Goal: Check status: Check status

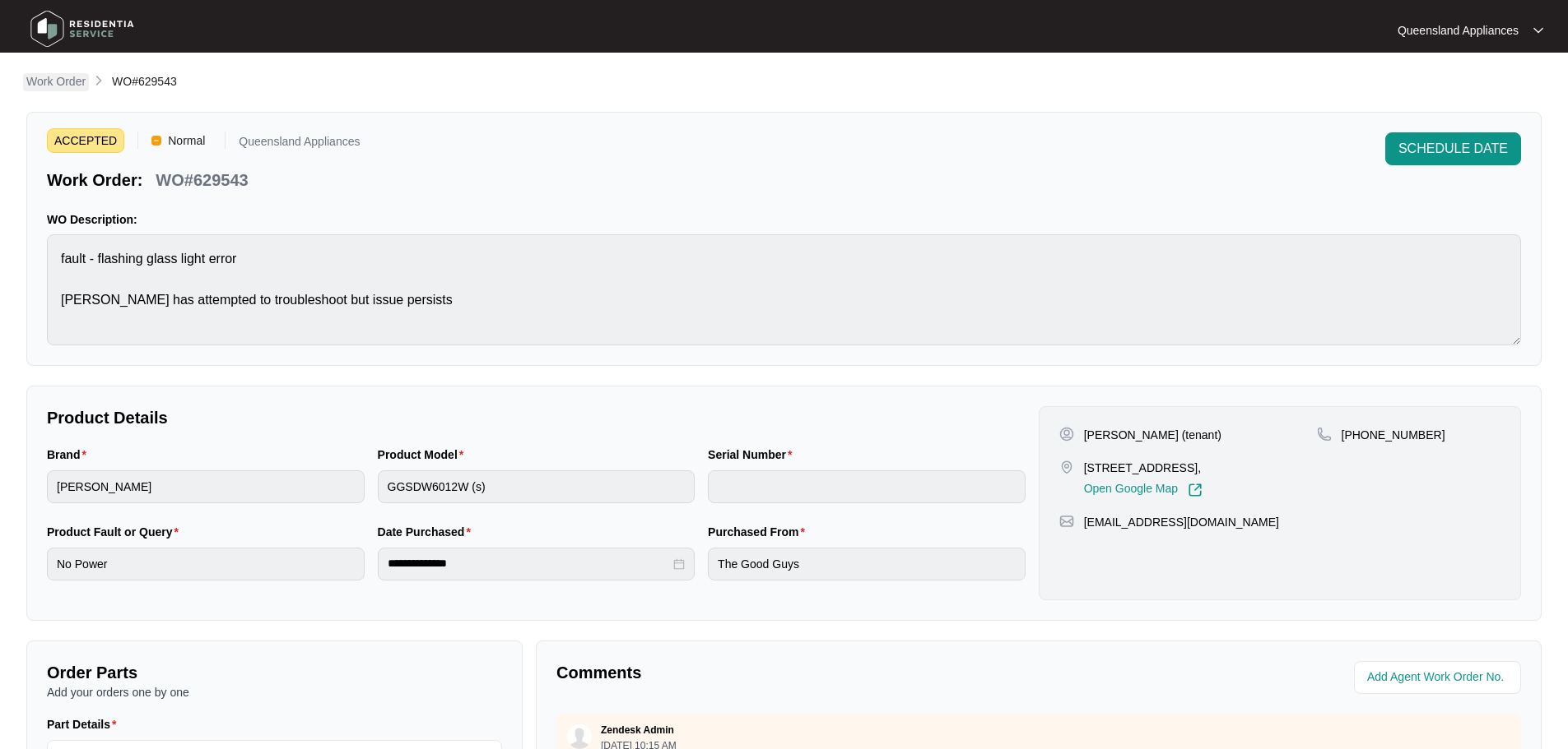
click at [57, 87] on p "Work Order" at bounding box center [56, 82] width 59 height 17
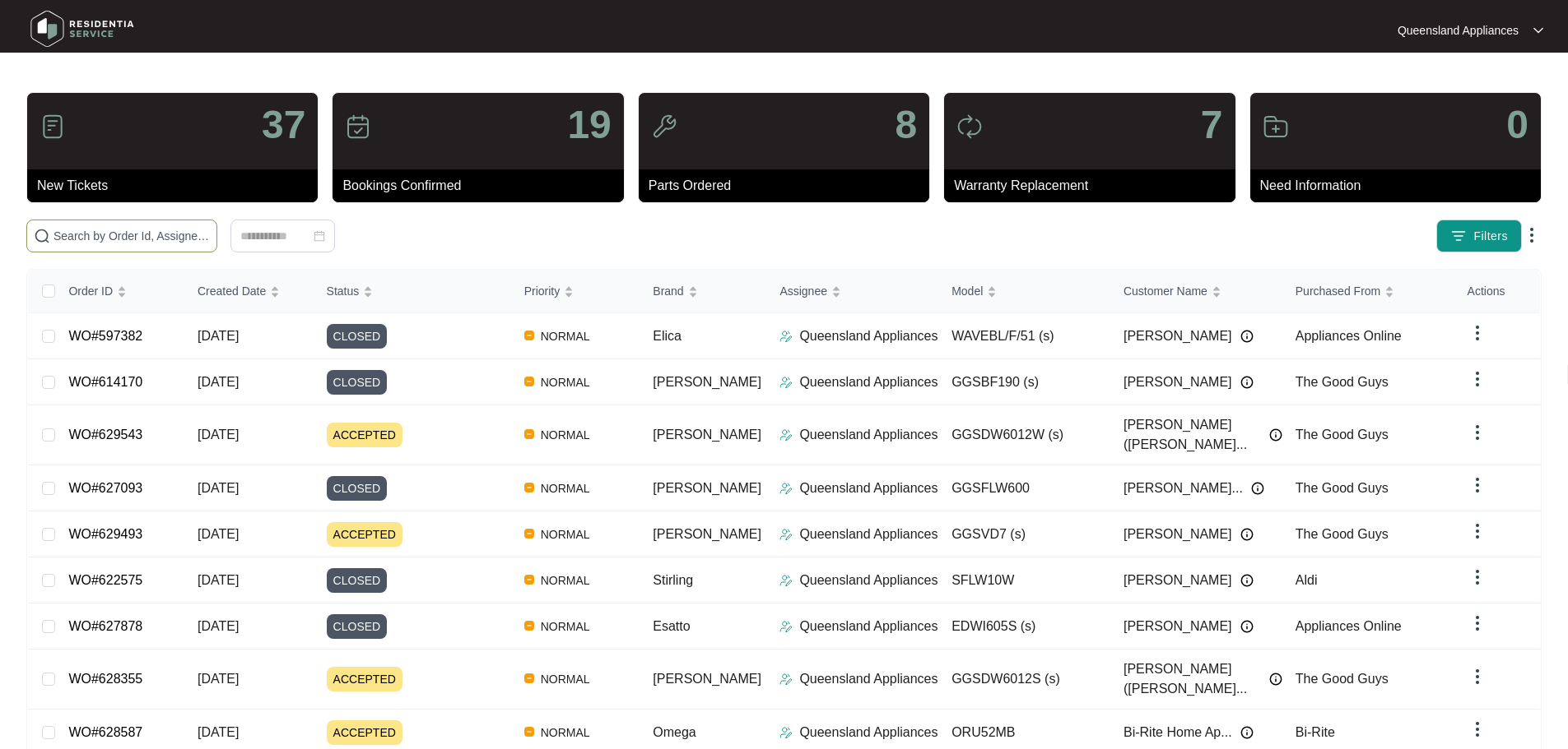
click at [182, 244] on input "text" at bounding box center [131, 235] width 156 height 18
paste input "629455"
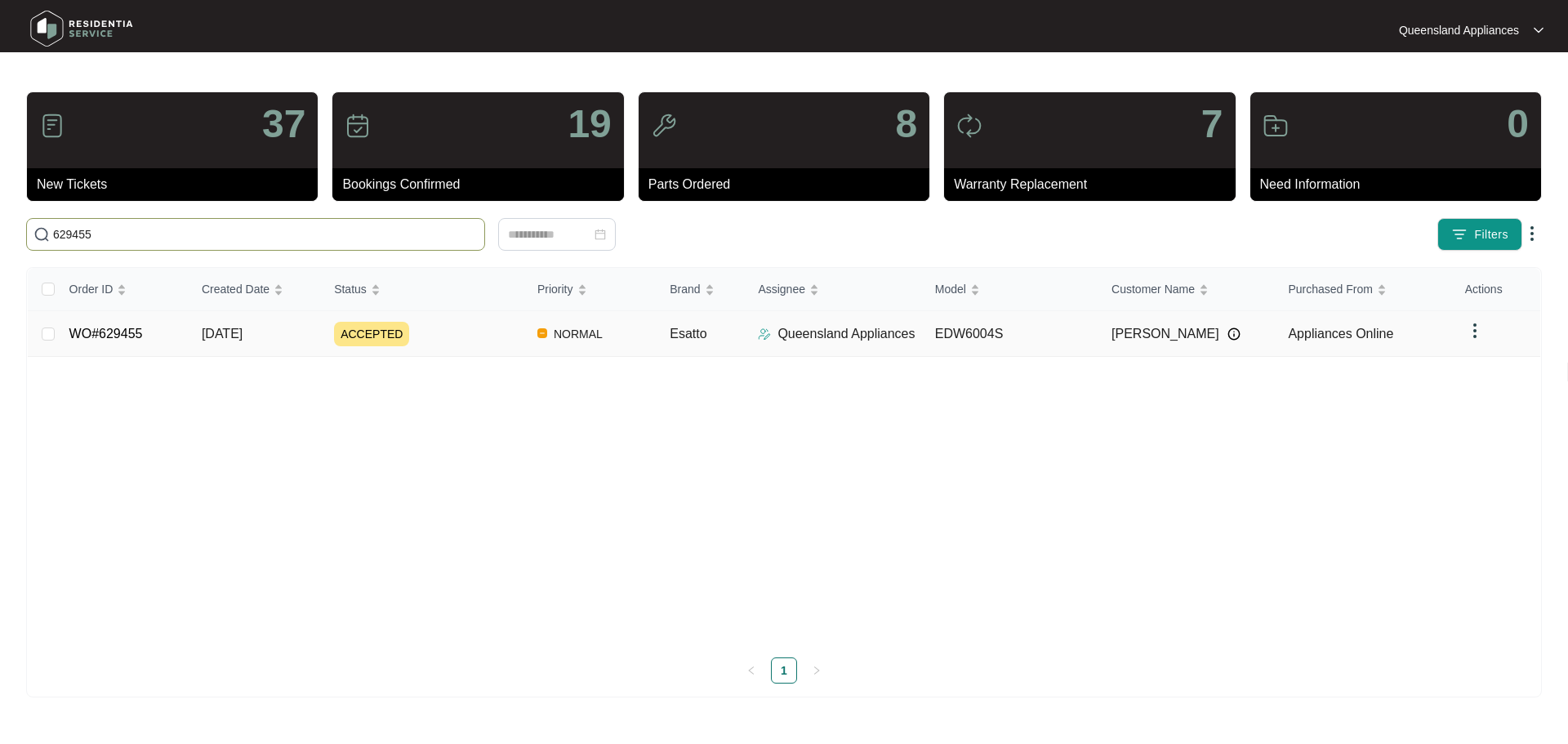
type input "629455"
click at [442, 341] on div "ACCEPTED" at bounding box center [429, 333] width 190 height 24
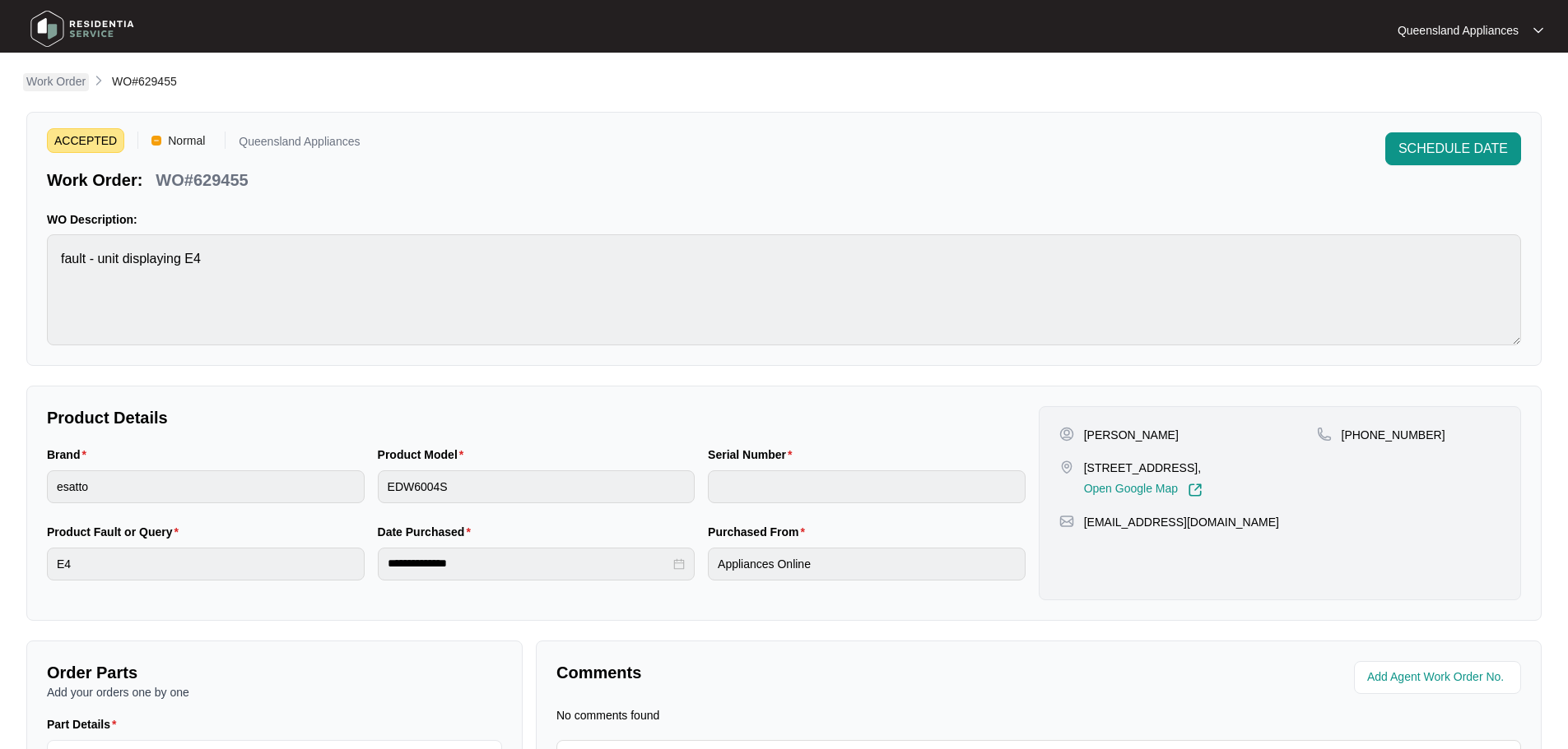
click at [74, 80] on p "Work Order" at bounding box center [56, 82] width 59 height 17
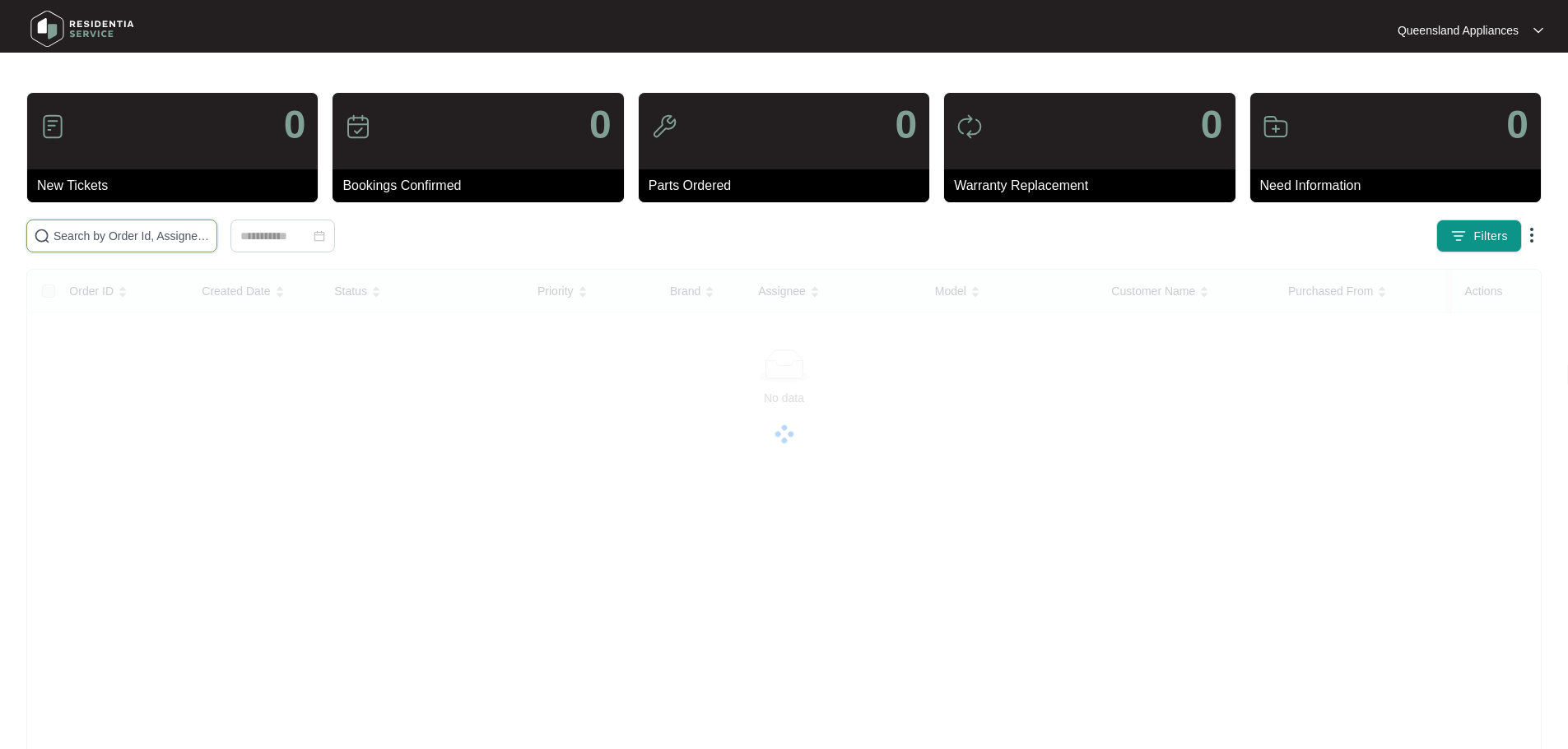
click at [210, 233] on input "text" at bounding box center [131, 235] width 156 height 18
paste input "629493"
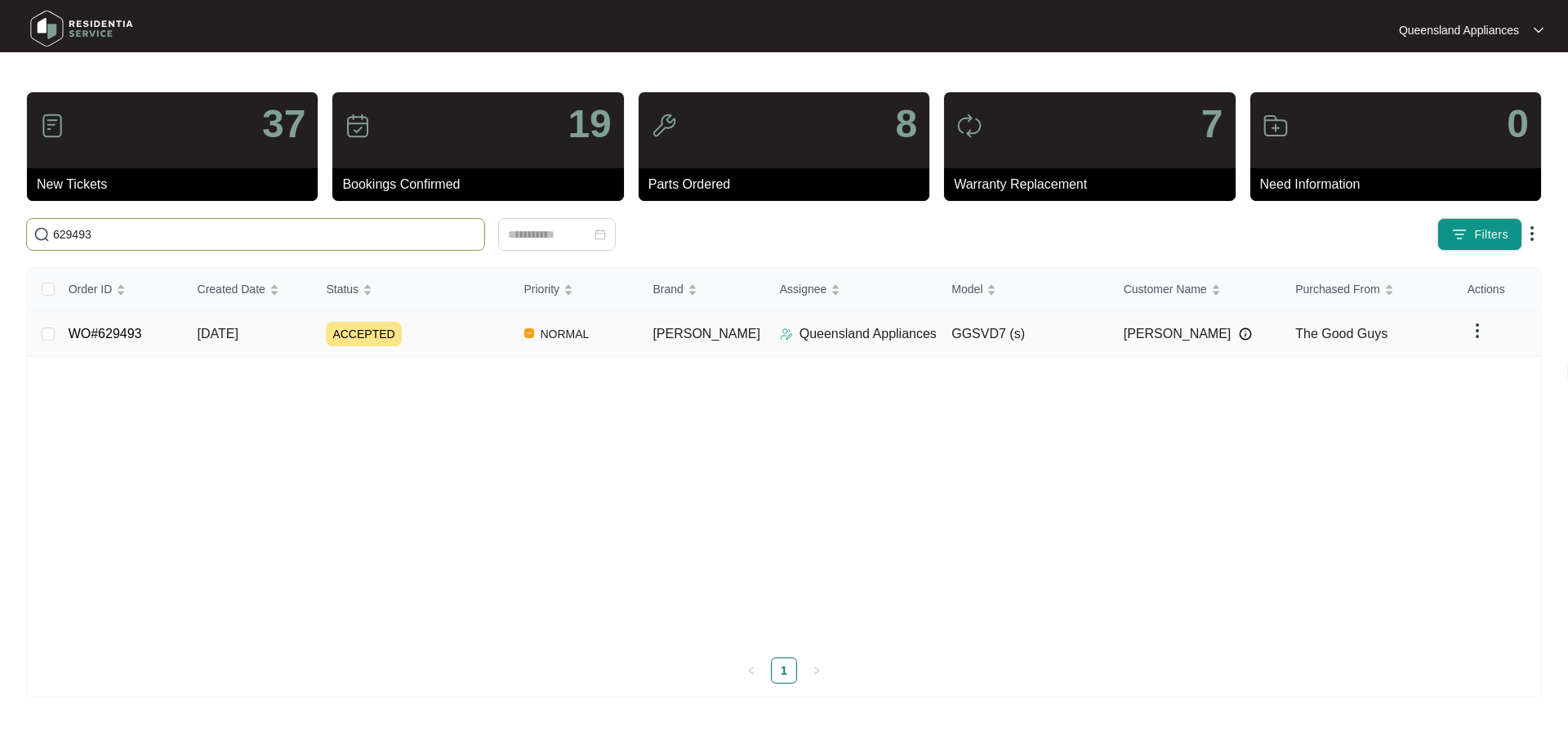
type input "629493"
click at [427, 333] on div "ACCEPTED" at bounding box center [418, 333] width 184 height 24
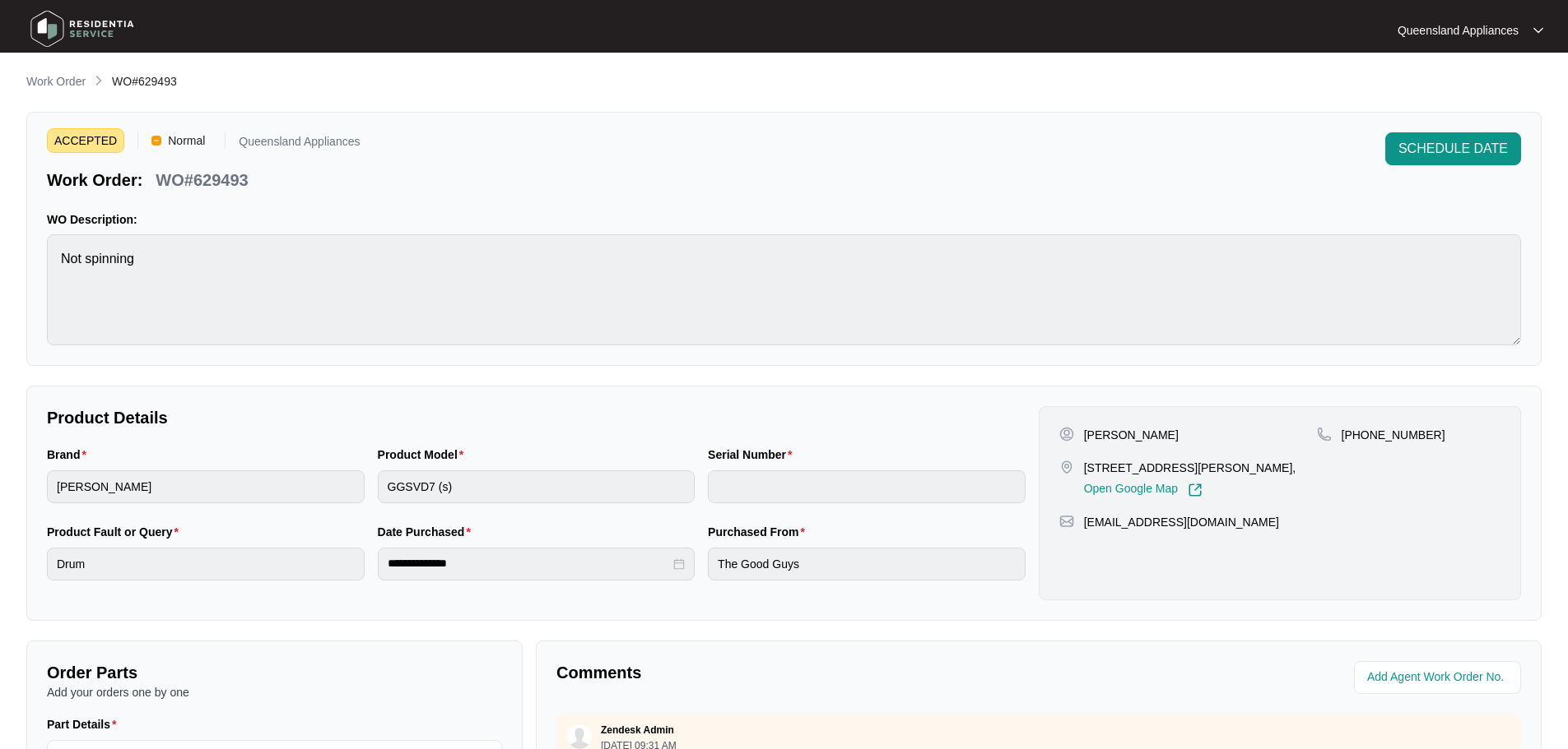
click at [83, 84] on p "Work Order" at bounding box center [56, 82] width 59 height 17
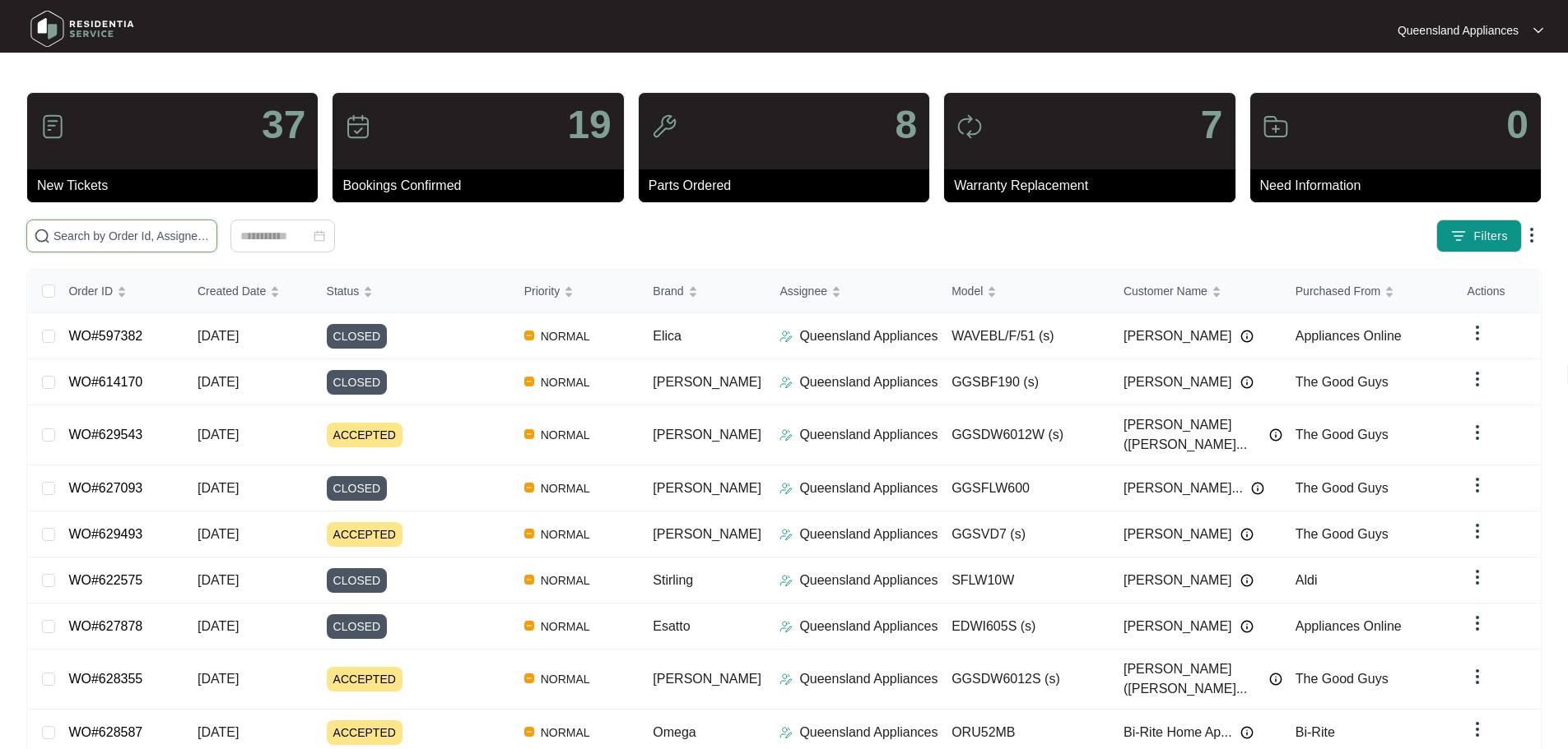
click at [202, 238] on input "text" at bounding box center [131, 235] width 156 height 18
paste input "629543"
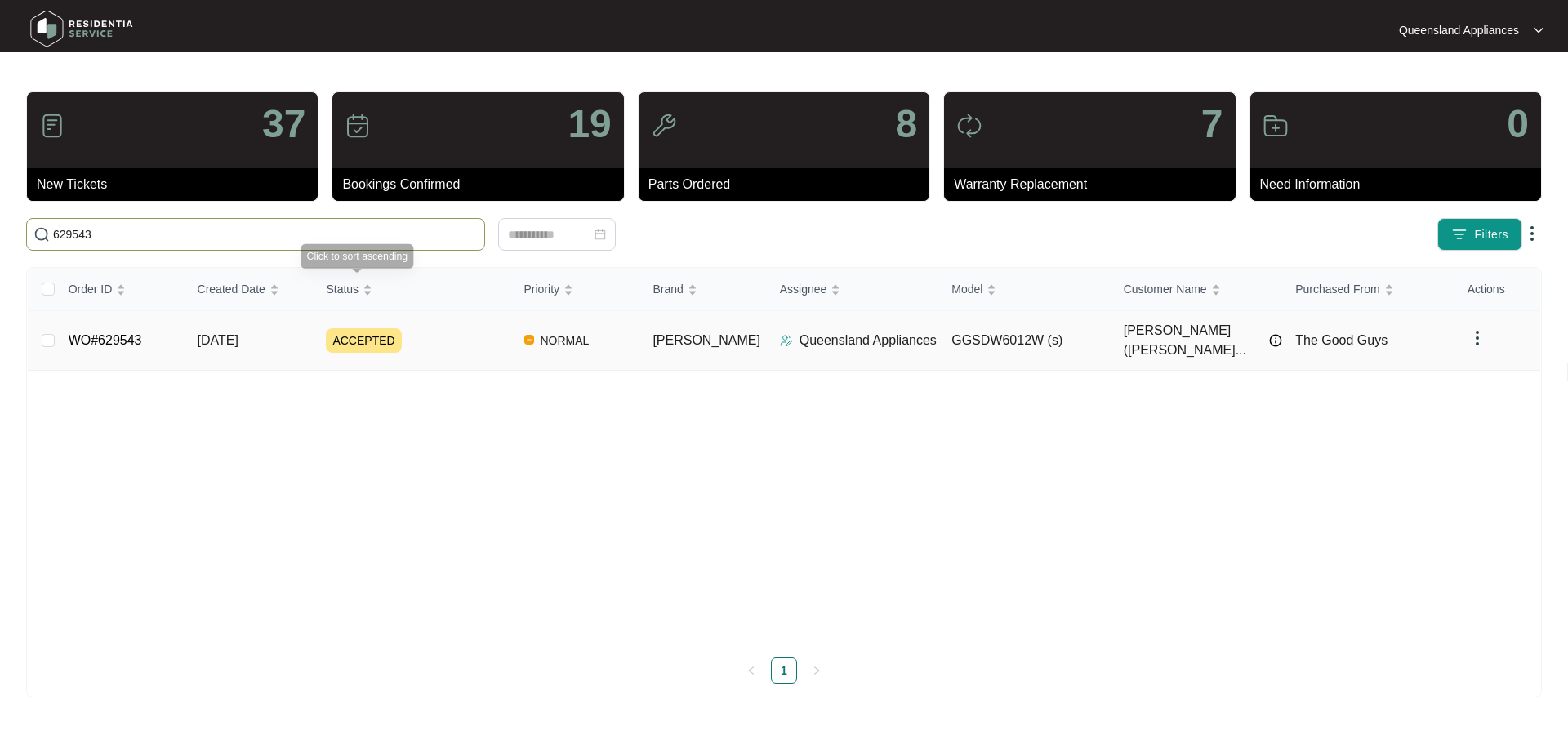
type input "629543"
click at [445, 343] on div "ACCEPTED" at bounding box center [418, 340] width 184 height 24
click at [678, 333] on span "[PERSON_NAME]" at bounding box center [706, 340] width 108 height 14
click at [812, 338] on p "Queensland Appliances" at bounding box center [869, 340] width 137 height 19
